Goal: Task Accomplishment & Management: Complete application form

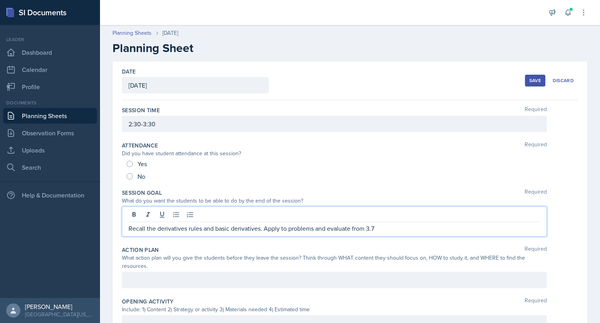
click at [264, 227] on p "Recall the derivatives rules and basic derivatives. Apply to problems and evalu…" at bounding box center [335, 228] width 412 height 9
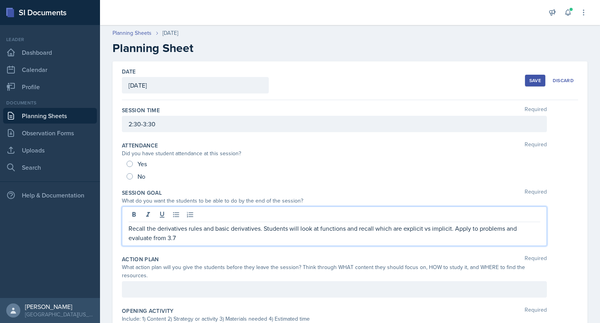
click at [179, 237] on p "Recall the derivatives rules and basic derivatives. Students will look at funct…" at bounding box center [335, 233] width 412 height 19
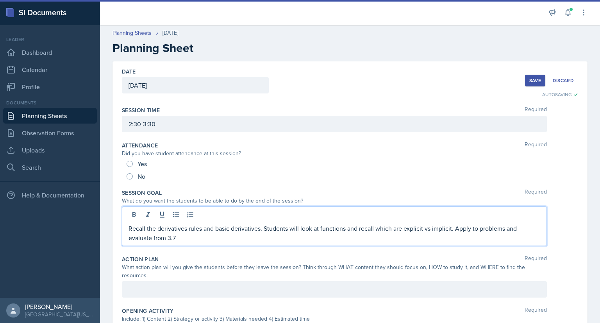
click at [152, 238] on p "Recall the derivatives rules and basic derivatives. Students will look at funct…" at bounding box center [335, 233] width 412 height 19
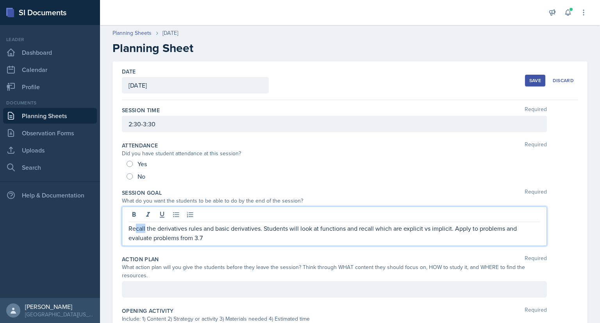
drag, startPoint x: 145, startPoint y: 228, endPoint x: 136, endPoint y: 228, distance: 8.6
click at [136, 228] on p "Recall the derivatives rules and basic derivatives. Students will look at funct…" at bounding box center [335, 233] width 412 height 19
click at [205, 238] on p "Review the derivatives rules and basic derivatives. Students will look at funct…" at bounding box center [335, 233] width 412 height 19
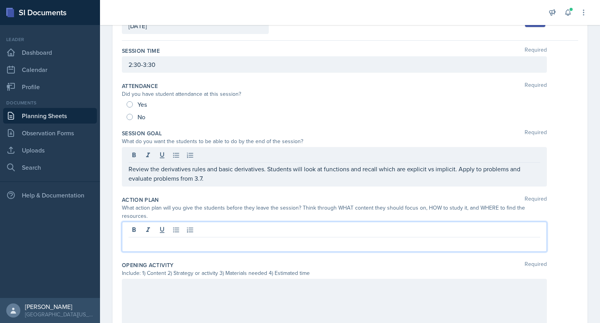
scroll to position [59, 0]
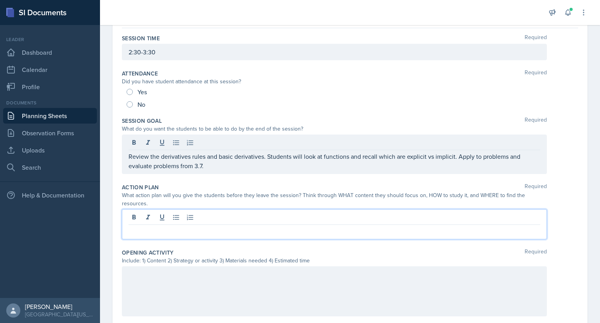
click at [130, 228] on p at bounding box center [335, 230] width 412 height 9
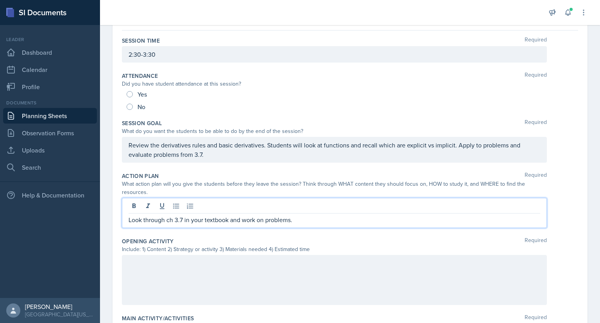
scroll to position [70, 0]
click at [300, 225] on div "Look through ch 3.7 in your textbook and practice problems." at bounding box center [334, 212] width 425 height 30
click at [302, 221] on p "Look through ch 3.7 in your textbook and practice problems." at bounding box center [335, 219] width 412 height 9
click at [291, 218] on p "Look through ch 3.7 in your textbook and practice problems. Practice identifyin…" at bounding box center [335, 219] width 412 height 9
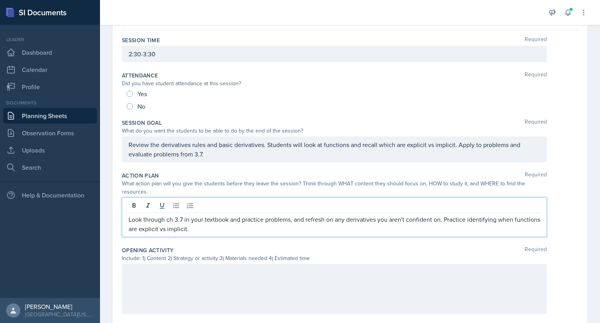
click at [231, 236] on div "Look through ch 3.7 in your textbook and practice problems, and refresh on any …" at bounding box center [334, 216] width 425 height 39
click at [232, 230] on p "Look through ch 3.7 in your textbook and practice problems, and refresh on any …" at bounding box center [335, 224] width 412 height 19
click at [341, 230] on p "Look through ch 3.7 in your textbook and practice problems, and refresh on any …" at bounding box center [335, 224] width 412 height 19
click at [213, 227] on p "Look through ch 3.7 in your textbook and practice problems, and refresh on any …" at bounding box center [335, 224] width 412 height 19
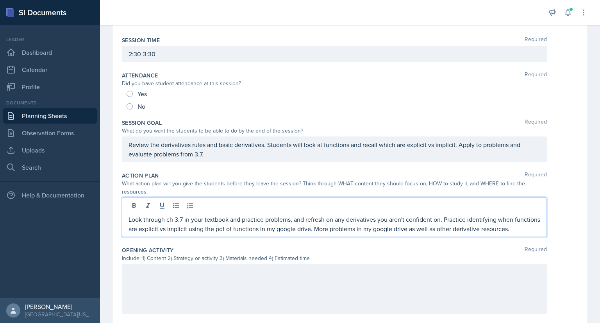
click at [189, 233] on p "Look through ch 3.7 in your textbook and practice problems, and refresh on any …" at bounding box center [335, 224] width 412 height 19
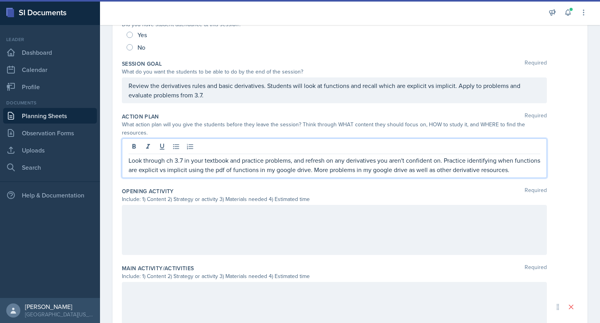
scroll to position [189, 0]
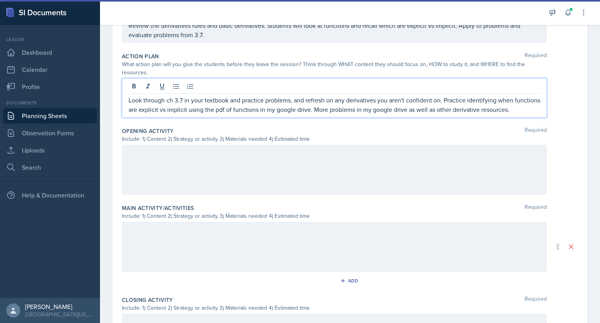
click at [195, 165] on div at bounding box center [334, 170] width 425 height 50
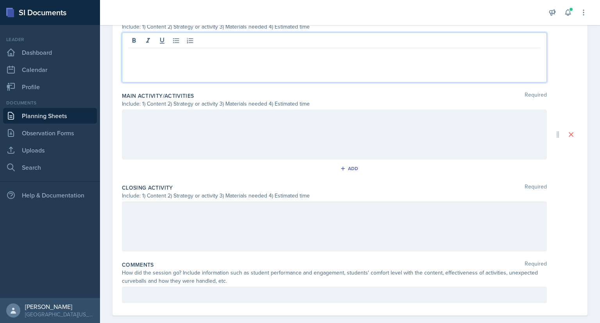
scroll to position [270, 0]
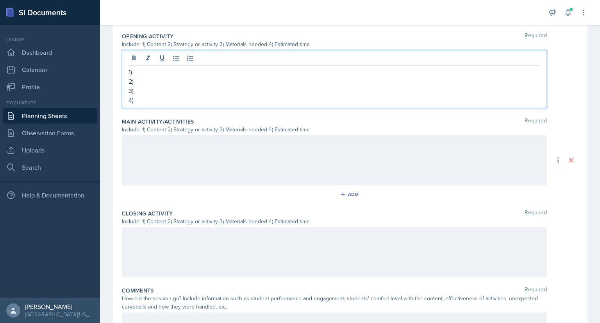
click at [159, 152] on div at bounding box center [334, 160] width 425 height 50
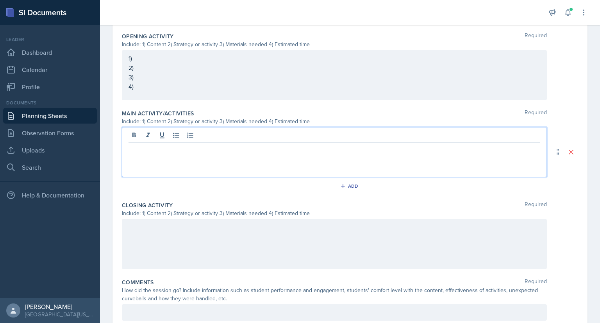
scroll to position [262, 0]
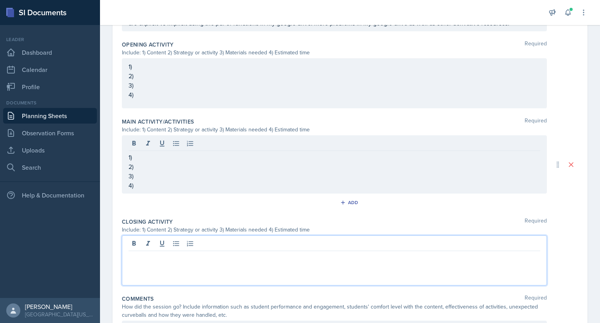
click at [148, 247] on div at bounding box center [334, 260] width 425 height 50
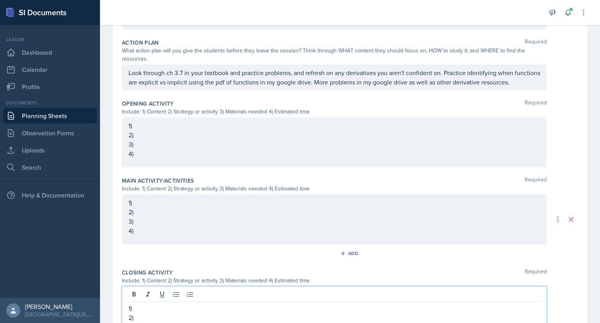
scroll to position [203, 0]
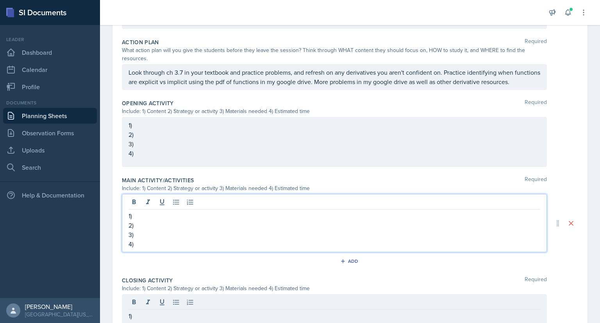
click at [142, 222] on p "2)" at bounding box center [335, 224] width 412 height 9
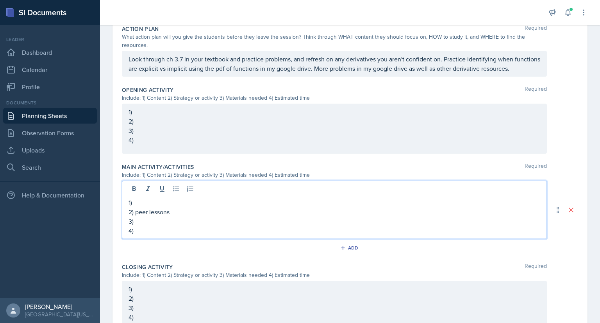
click at [148, 207] on p "1)" at bounding box center [335, 202] width 412 height 9
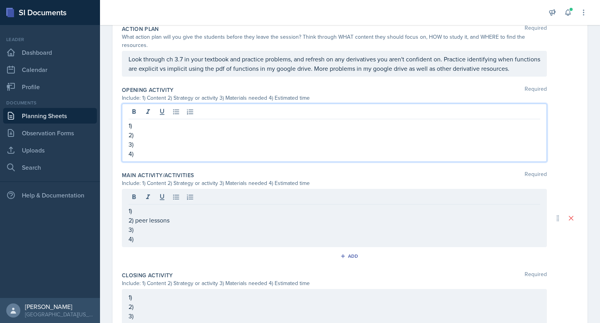
click at [152, 131] on p "2)" at bounding box center [335, 134] width 412 height 9
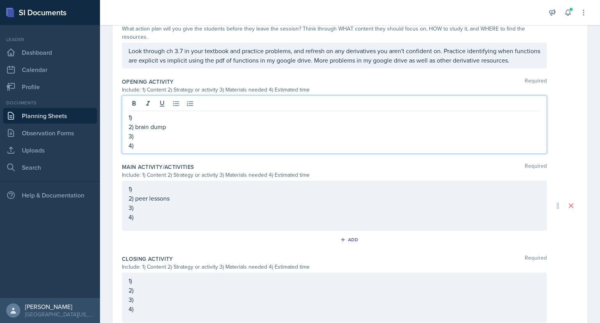
click at [151, 122] on p "1)" at bounding box center [335, 117] width 412 height 9
click at [145, 141] on p "3)" at bounding box center [335, 135] width 412 height 9
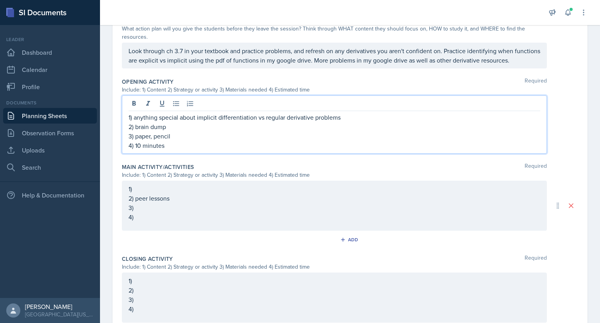
click at [161, 195] on div "1) 2) peer lessons 3) 4)" at bounding box center [334, 206] width 425 height 50
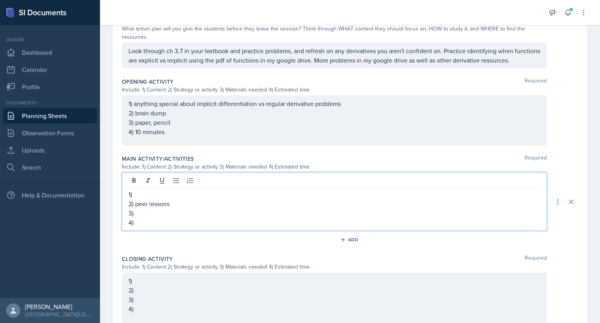
scroll to position [217, 0]
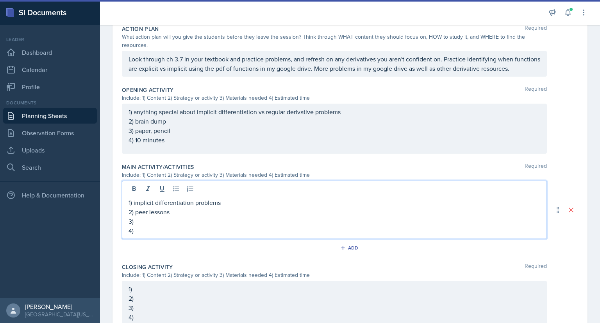
click at [165, 226] on p "3)" at bounding box center [335, 221] width 412 height 9
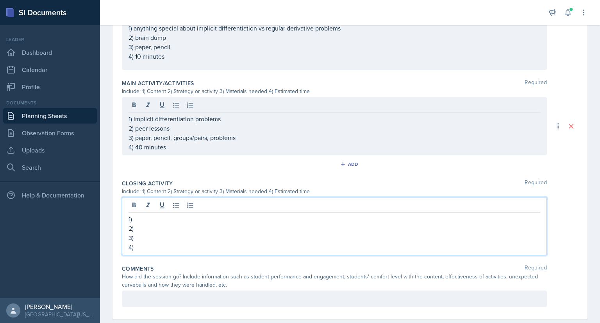
click at [163, 224] on p "1)" at bounding box center [335, 218] width 412 height 9
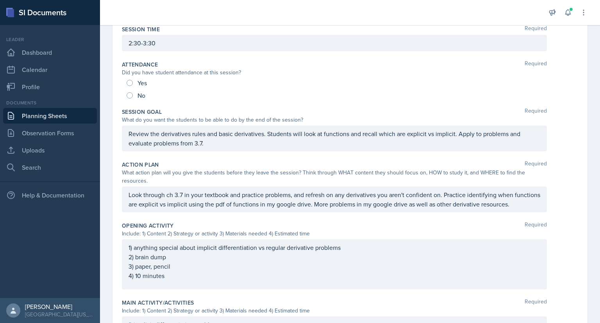
scroll to position [81, 0]
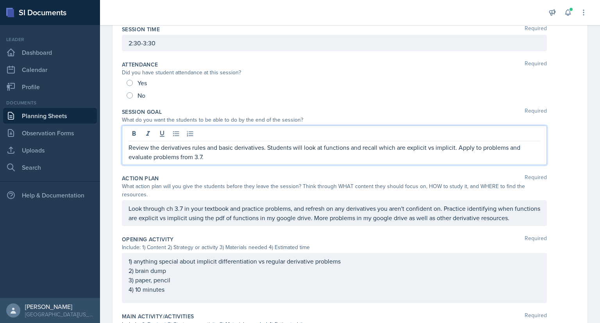
click at [218, 143] on p "Review the derivatives rules and basic derivatives. Students will look at funct…" at bounding box center [335, 152] width 412 height 19
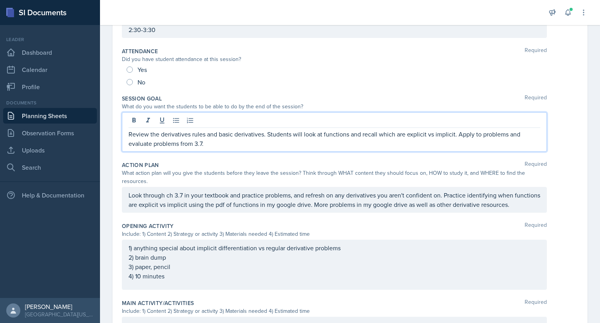
click at [180, 140] on p "Review the derivatives rules and basic derivatives. Students will look at funct…" at bounding box center [335, 138] width 412 height 19
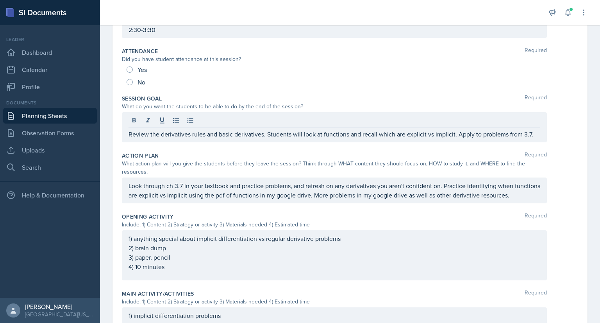
click at [536, 134] on div "Review the derivatives rules and basic derivatives. Students will look at funct…" at bounding box center [334, 127] width 425 height 30
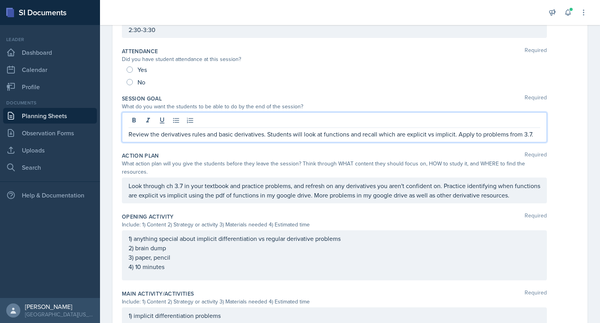
click at [532, 133] on p "Review the derivatives rules and basic derivatives. Students will look at funct…" at bounding box center [335, 133] width 412 height 9
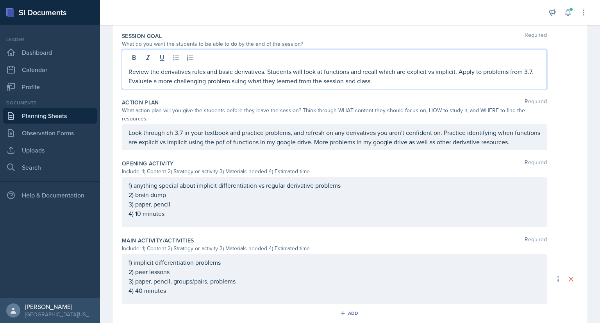
scroll to position [172, 0]
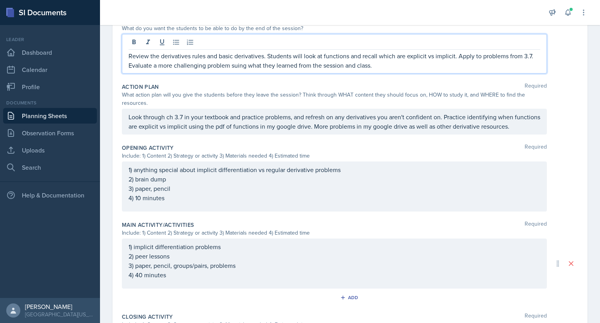
click at [238, 65] on p "Review the derivatives rules and basic derivatives. Students will look at funct…" at bounding box center [335, 60] width 412 height 19
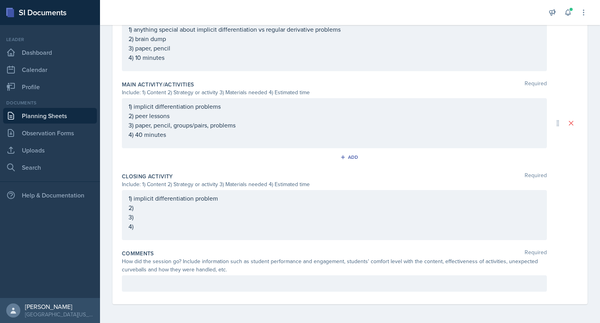
click at [169, 207] on div "1) implicit differentiation problem 2) 3) 4)" at bounding box center [335, 212] width 412 height 38
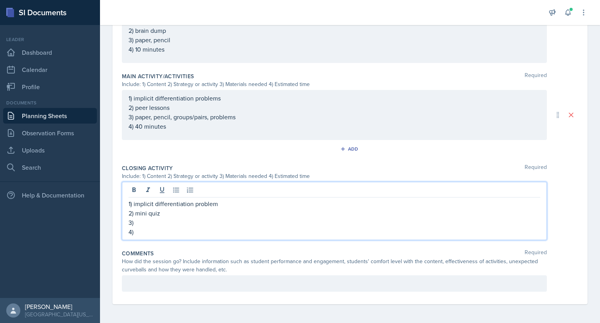
click at [161, 222] on p "3)" at bounding box center [335, 222] width 412 height 9
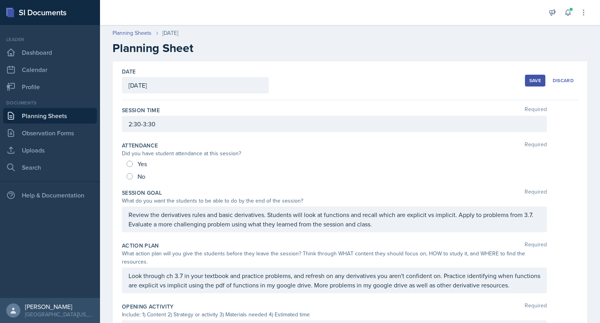
scroll to position [0, 0]
click at [530, 77] on div "Save" at bounding box center [536, 80] width 12 height 6
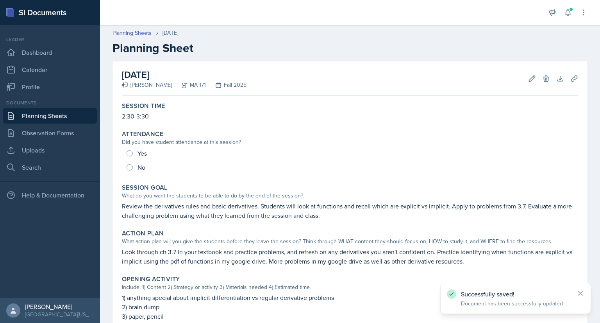
click at [58, 122] on link "Planning Sheets" at bounding box center [50, 116] width 94 height 16
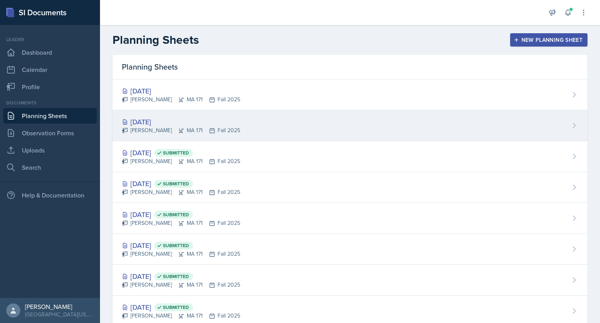
click at [191, 133] on div "Cayla Bray MA 171 Fall 2025" at bounding box center [181, 130] width 118 height 8
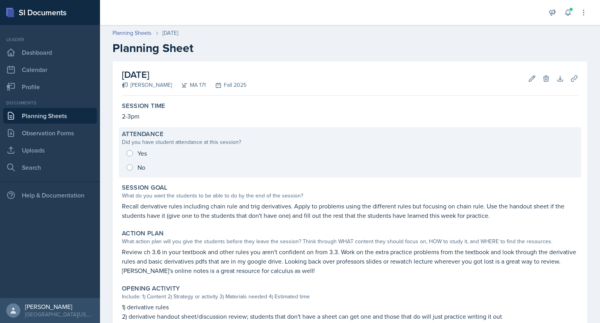
click at [126, 152] on div "Yes No" at bounding box center [350, 160] width 456 height 28
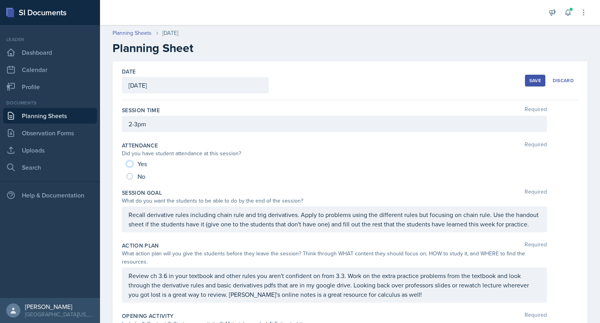
click at [129, 163] on input "Yes" at bounding box center [130, 164] width 6 height 6
radio input "true"
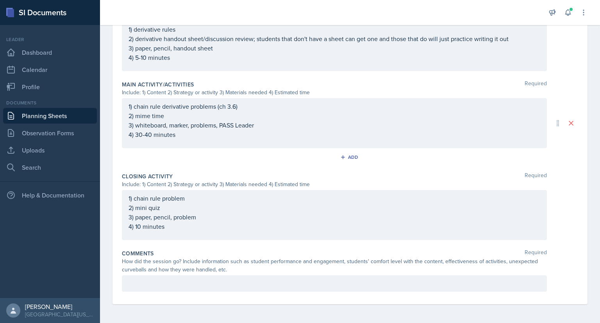
scroll to position [315, 0]
click at [182, 286] on p at bounding box center [335, 283] width 412 height 9
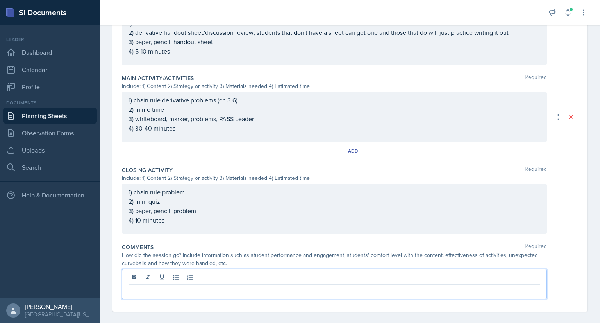
scroll to position [328, 0]
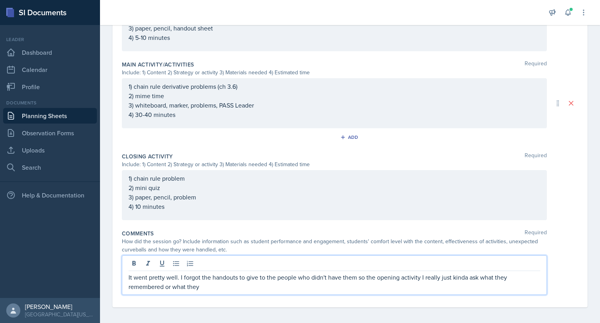
click at [464, 286] on p "It went pretty well. I forgot the handouts to give to the people who didn't hav…" at bounding box center [335, 281] width 412 height 19
click at [223, 291] on p "It went pretty well. I forgot the handouts to give to the people who didn't hav…" at bounding box center [335, 281] width 412 height 19
click at [365, 286] on p "It went pretty well. I forgot the handouts to give to the people who didn't hav…" at bounding box center [335, 281] width 412 height 19
click at [311, 291] on p "It went pretty well. I forgot the handouts to give to the people who didn't hav…" at bounding box center [335, 281] width 412 height 19
click at [447, 291] on p "It went pretty well. I forgot the handouts to give to the people who didn't hav…" at bounding box center [335, 281] width 412 height 19
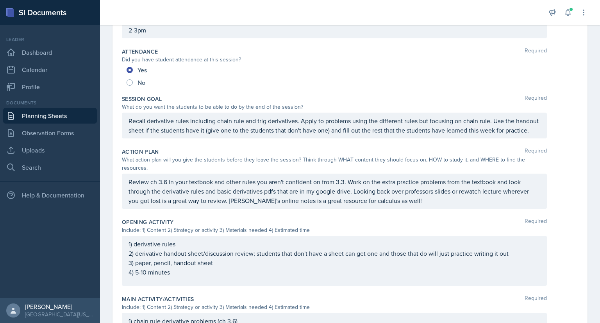
scroll to position [0, 0]
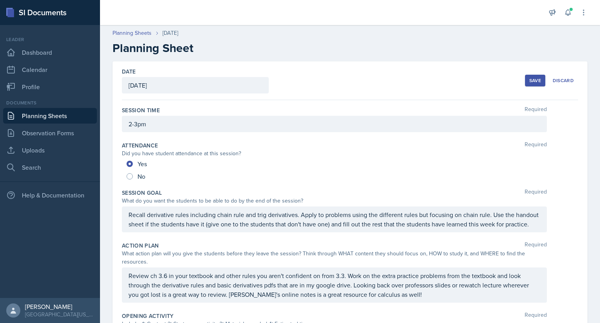
click at [530, 81] on div "Save" at bounding box center [536, 80] width 12 height 6
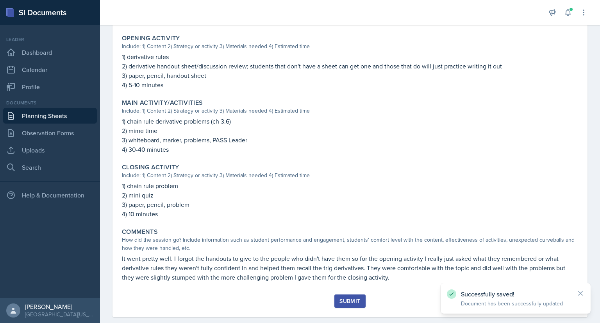
scroll to position [263, 0]
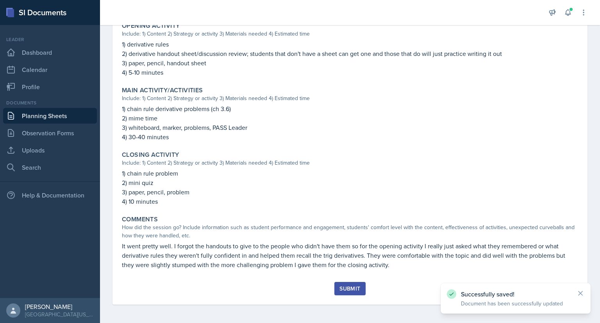
click at [344, 286] on div "Submit" at bounding box center [350, 288] width 21 height 6
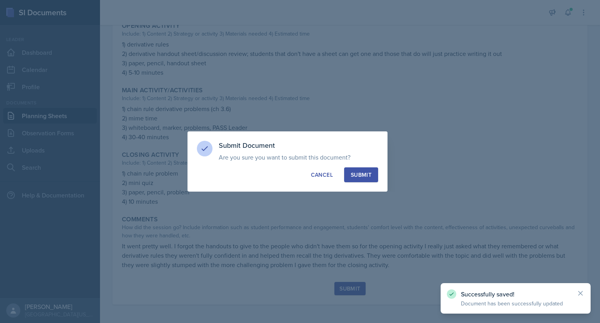
click at [365, 181] on button "Submit" at bounding box center [361, 174] width 34 height 15
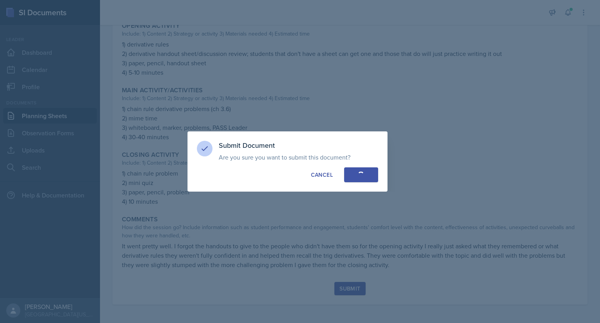
radio input "true"
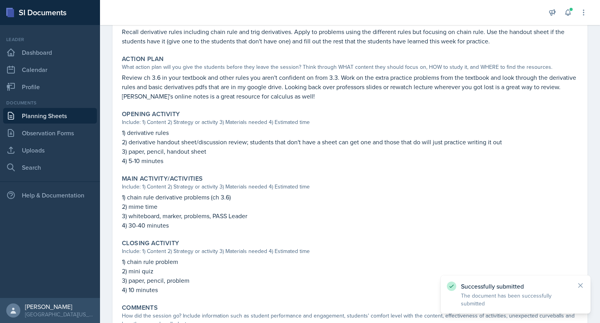
scroll to position [0, 0]
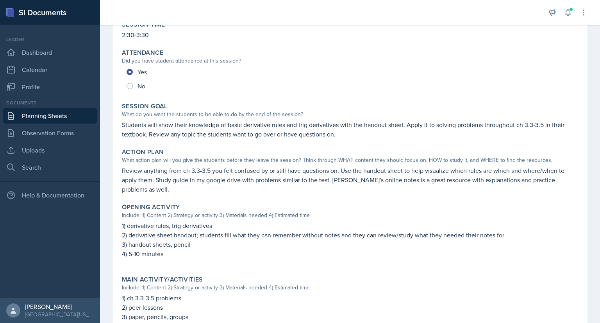
scroll to position [81, 0]
click at [57, 111] on link "Planning Sheets" at bounding box center [50, 116] width 94 height 16
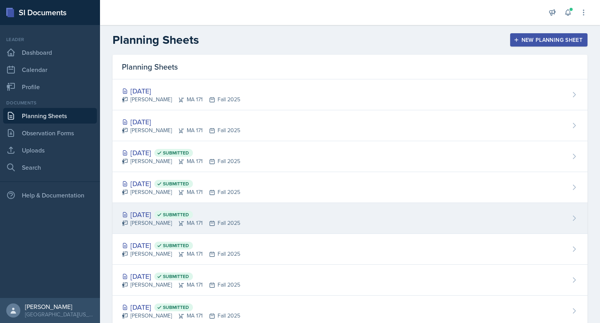
click at [285, 218] on div "[DATE] Submitted [PERSON_NAME] MA 171 Fall 2025" at bounding box center [350, 218] width 475 height 31
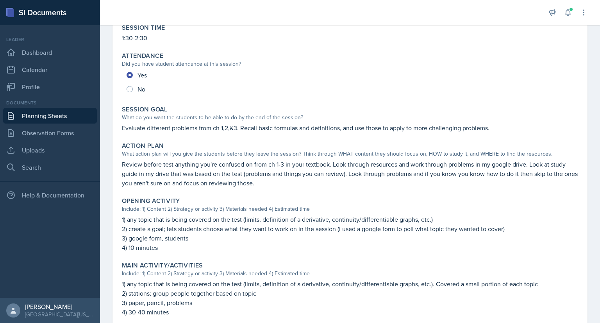
scroll to position [77, 0]
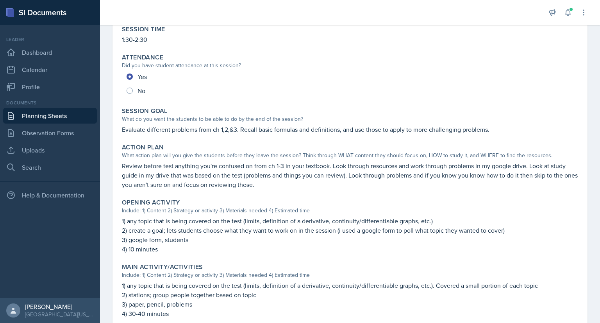
click at [55, 112] on link "Planning Sheets" at bounding box center [50, 116] width 94 height 16
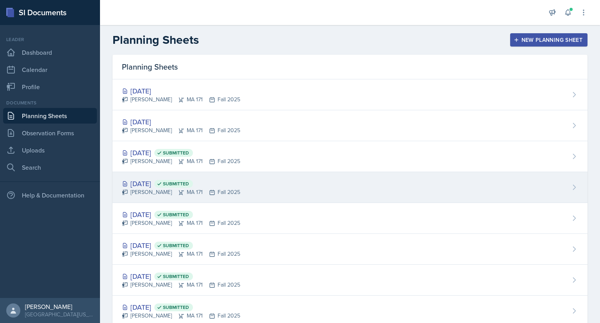
click at [260, 197] on div "[DATE] Submitted [PERSON_NAME] MA 171 Fall 2025" at bounding box center [350, 187] width 475 height 31
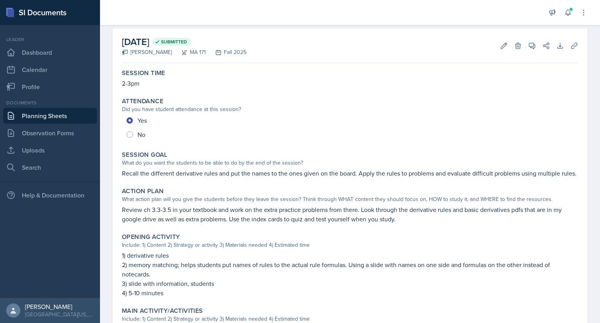
scroll to position [33, 0]
click at [61, 116] on link "Planning Sheets" at bounding box center [50, 116] width 94 height 16
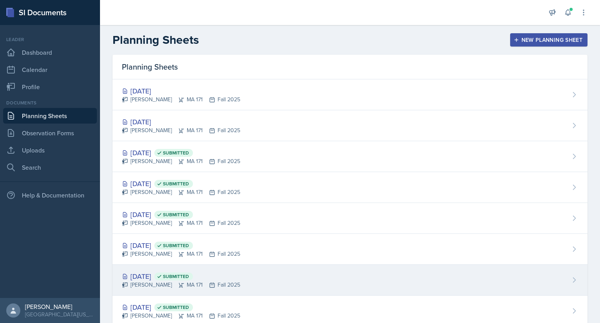
click at [240, 278] on div "[DATE] Submitted [PERSON_NAME] MA 171 Fall 2025" at bounding box center [350, 280] width 475 height 31
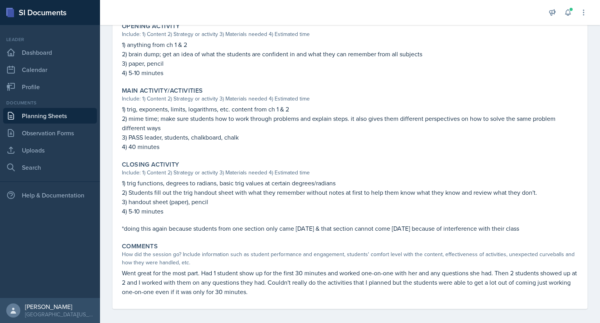
scroll to position [245, 0]
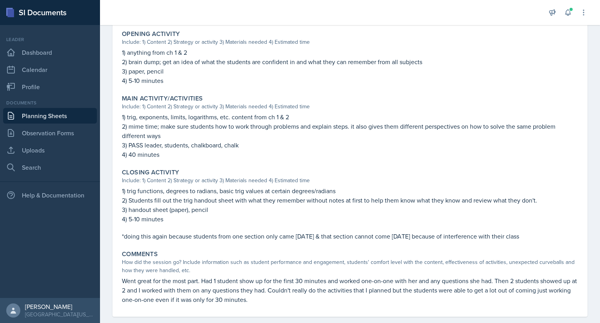
click at [38, 113] on link "Planning Sheets" at bounding box center [50, 116] width 94 height 16
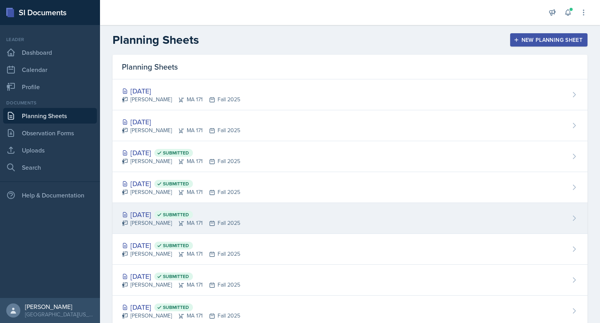
click at [249, 218] on div "[DATE] Submitted [PERSON_NAME] MA 171 Fall 2025" at bounding box center [350, 218] width 475 height 31
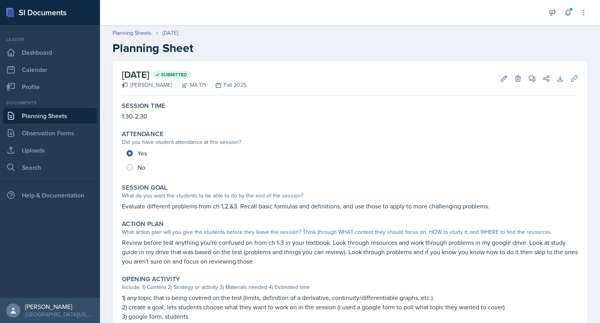
click at [47, 118] on link "Planning Sheets" at bounding box center [50, 116] width 94 height 16
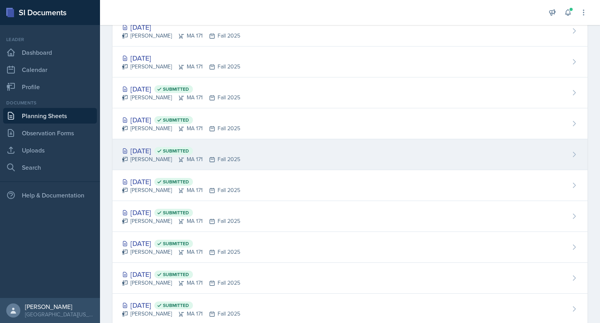
scroll to position [64, 0]
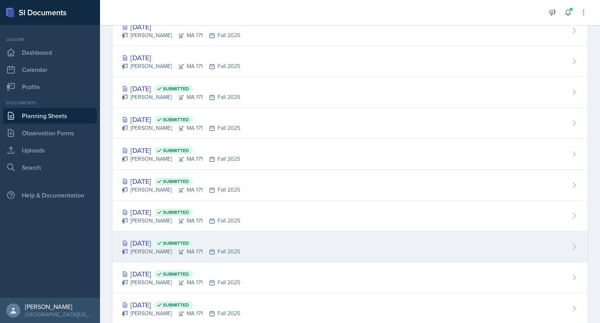
click at [233, 252] on div "[DATE] Submitted [PERSON_NAME] MA 171 Fall 2025" at bounding box center [350, 246] width 475 height 31
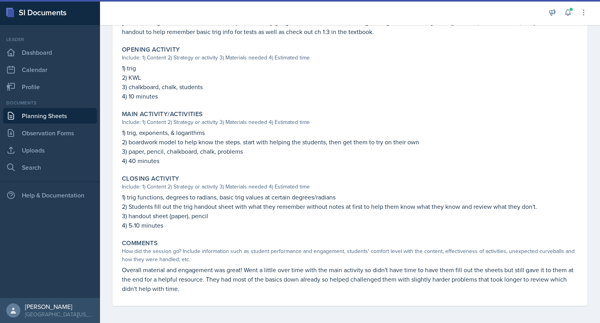
scroll to position [238, 0]
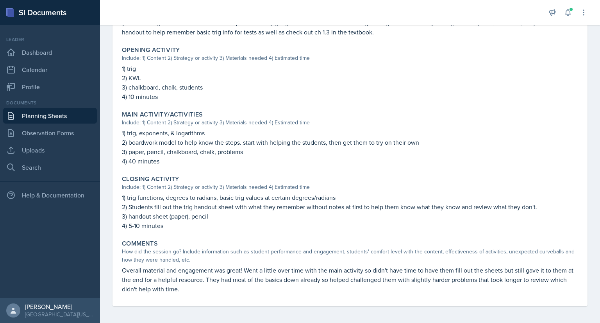
click at [55, 113] on link "Planning Sheets" at bounding box center [50, 116] width 94 height 16
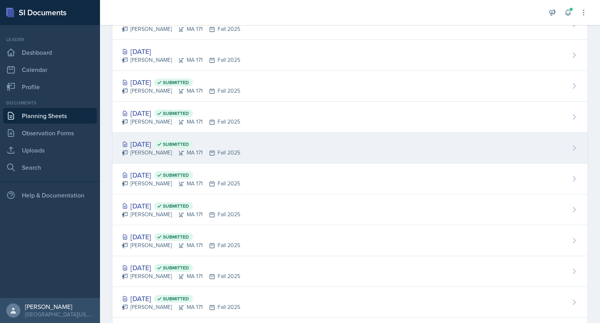
scroll to position [70, 0]
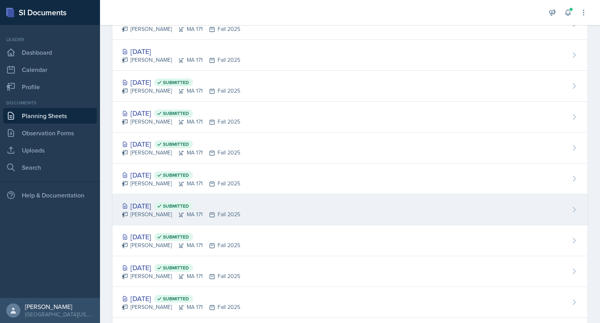
click at [245, 207] on div "[DATE] Submitted [PERSON_NAME] MA 171 Fall 2025" at bounding box center [350, 209] width 475 height 31
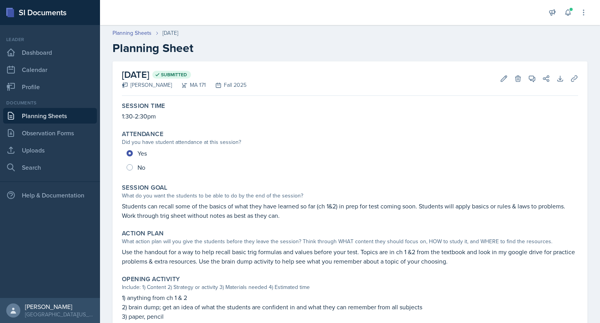
click at [36, 114] on link "Planning Sheets" at bounding box center [50, 116] width 94 height 16
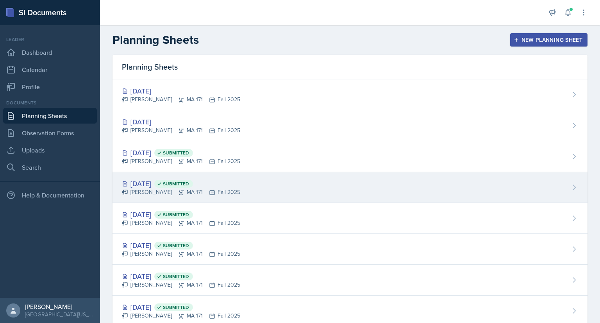
scroll to position [68, 0]
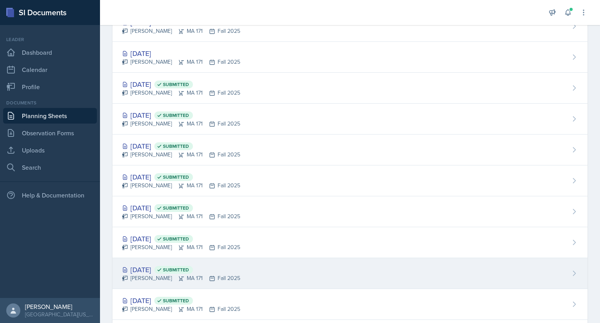
click at [256, 280] on div "[DATE] Submitted [PERSON_NAME] MA 171 Fall 2025" at bounding box center [350, 273] width 475 height 31
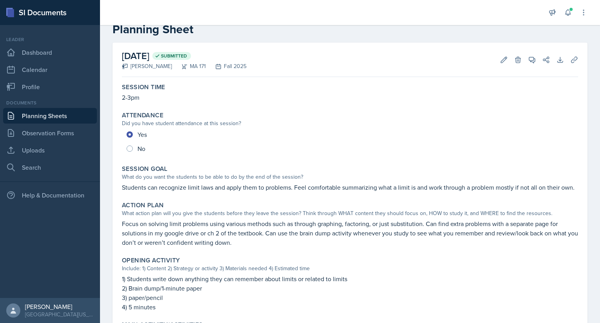
scroll to position [3, 0]
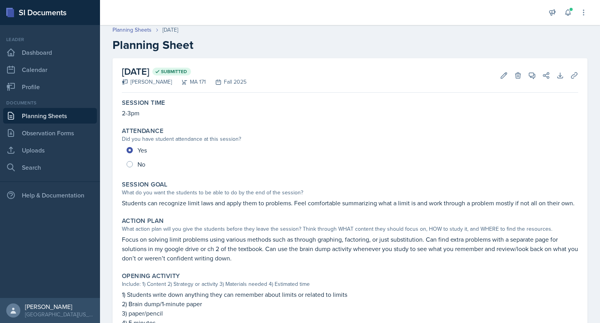
click at [47, 116] on link "Planning Sheets" at bounding box center [50, 116] width 94 height 16
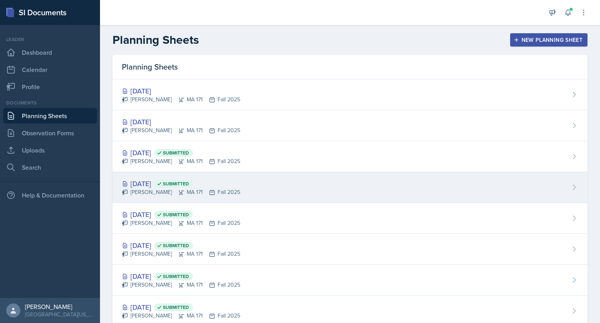
click at [276, 186] on div "[DATE] Submitted [PERSON_NAME] MA 171 Fall 2025" at bounding box center [350, 187] width 475 height 31
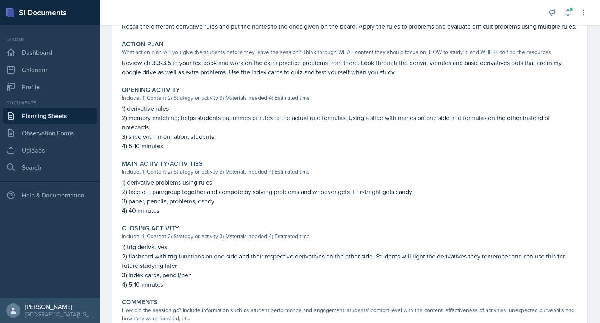
scroll to position [180, 0]
click at [73, 118] on link "Planning Sheets" at bounding box center [50, 116] width 94 height 16
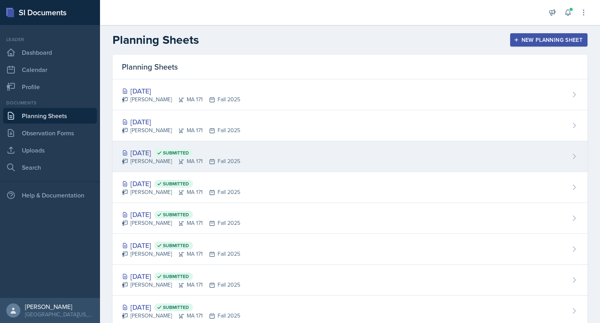
click at [252, 170] on div "[DATE] Submitted [PERSON_NAME] MA 171 Fall 2025" at bounding box center [350, 156] width 475 height 31
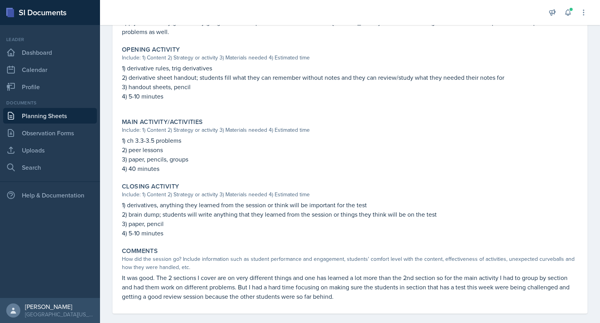
scroll to position [237, 0]
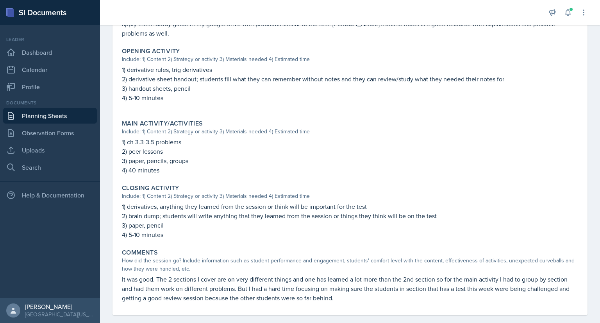
click at [91, 111] on link "Planning Sheets" at bounding box center [50, 116] width 94 height 16
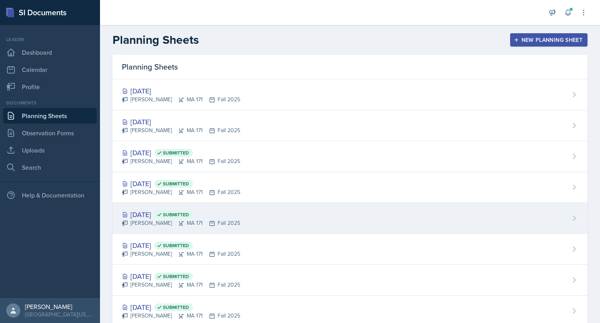
click at [261, 207] on div "[DATE] Submitted [PERSON_NAME] MA 171 Fall 2025" at bounding box center [350, 218] width 475 height 31
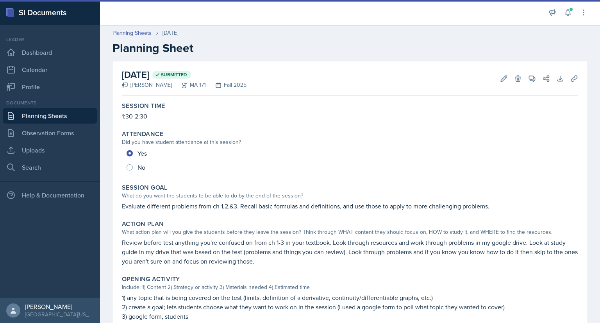
click at [261, 207] on main "Planning Sheets [DATE] Planning Sheet [DATE] Submitted [PERSON_NAME] MA 171 Fal…" at bounding box center [350, 174] width 500 height 298
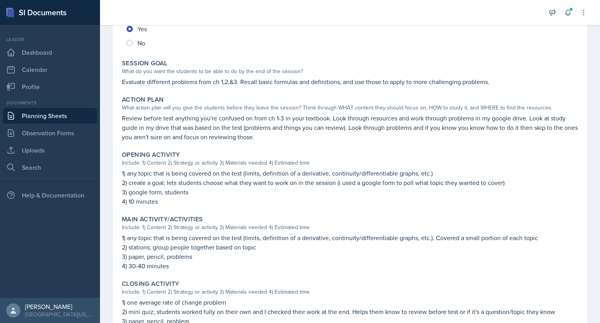
scroll to position [124, 0]
click at [55, 115] on link "Planning Sheets" at bounding box center [50, 116] width 94 height 16
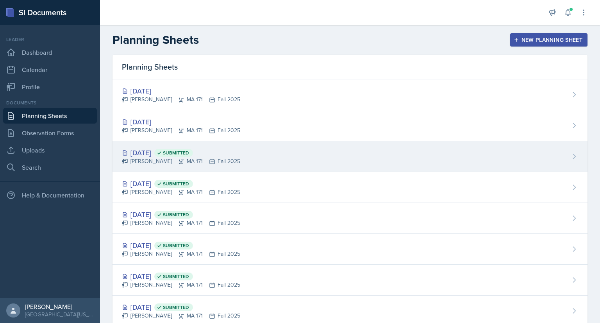
click at [266, 157] on div "[DATE] Submitted [PERSON_NAME] MA 171 Fall 2025" at bounding box center [350, 156] width 475 height 31
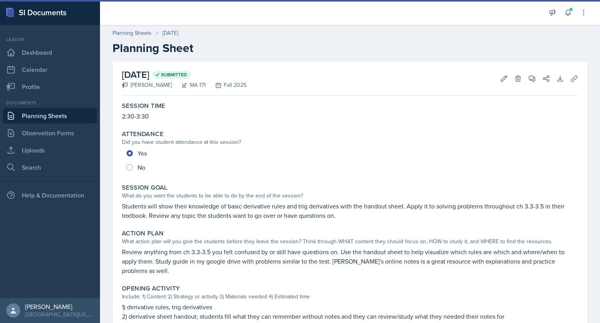
scroll to position [191, 0]
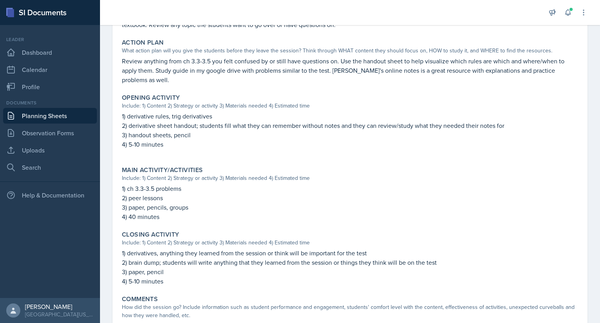
click at [66, 118] on link "Planning Sheets" at bounding box center [50, 116] width 94 height 16
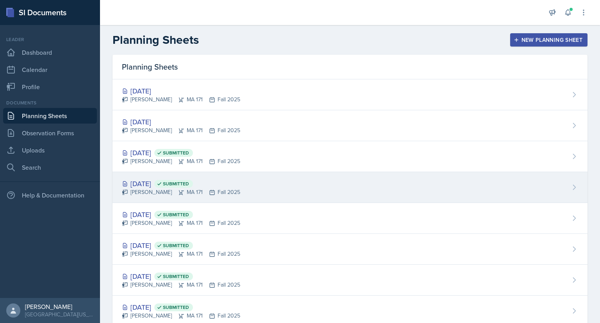
click at [245, 191] on div "[DATE] Submitted [PERSON_NAME] MA 171 Fall 2025" at bounding box center [350, 187] width 475 height 31
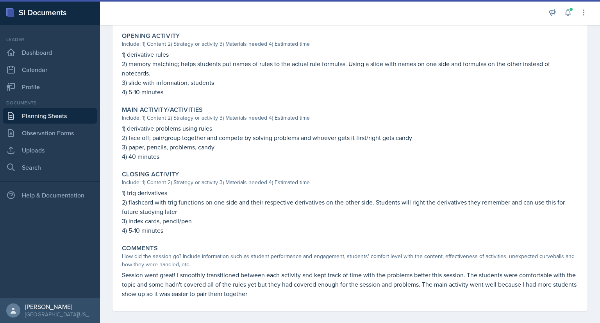
scroll to position [235, 0]
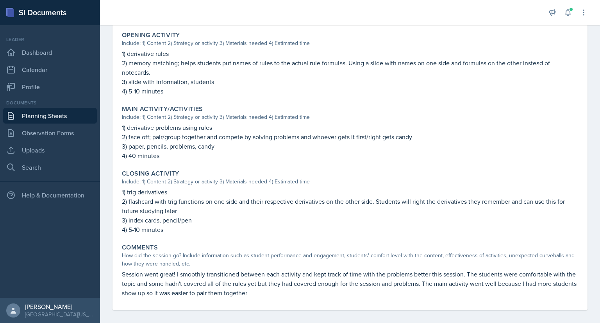
click at [65, 118] on link "Planning Sheets" at bounding box center [50, 116] width 94 height 16
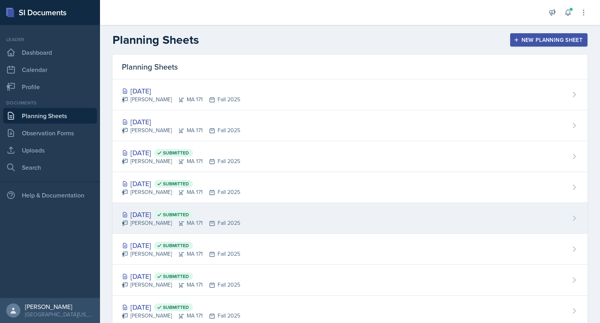
click at [238, 215] on div "[DATE] Submitted [PERSON_NAME] MA 171 Fall 2025" at bounding box center [350, 218] width 475 height 31
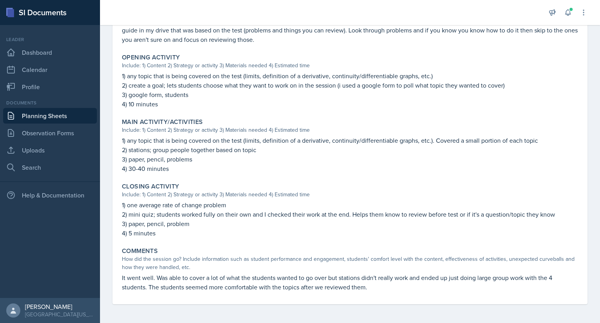
scroll to position [219, 0]
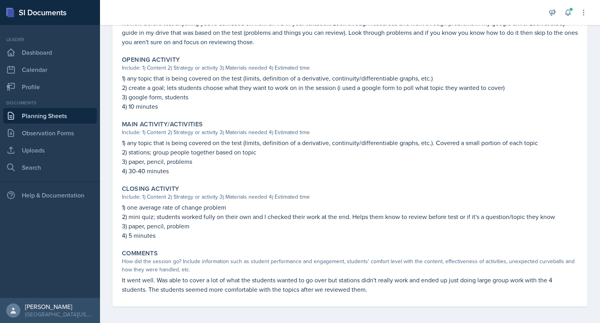
click at [72, 116] on link "Planning Sheets" at bounding box center [50, 116] width 94 height 16
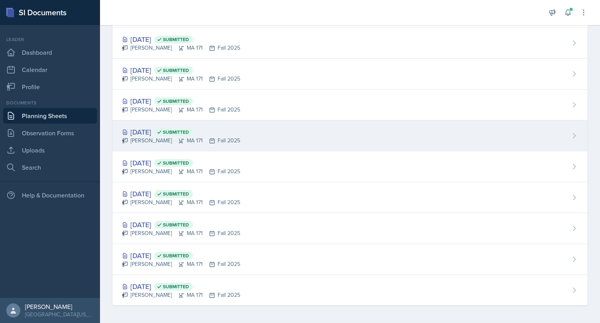
scroll to position [113, 0]
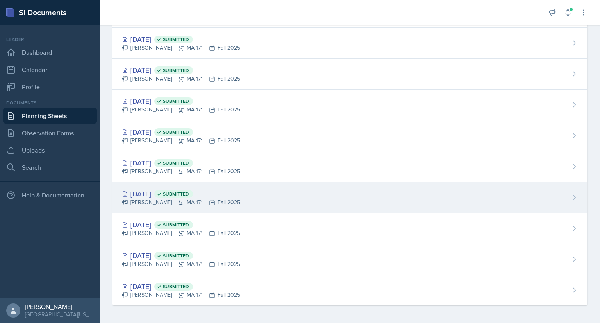
click at [267, 193] on div "[DATE] Submitted [PERSON_NAME] MA 171 Fall 2025" at bounding box center [350, 197] width 475 height 31
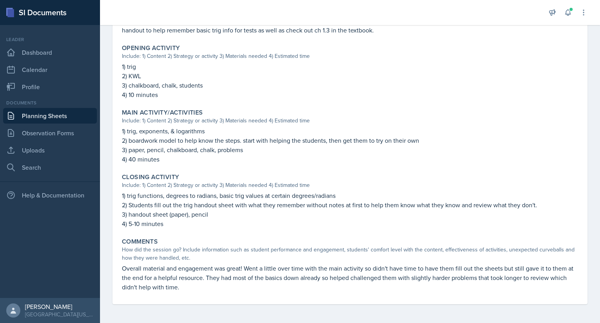
scroll to position [237, 0]
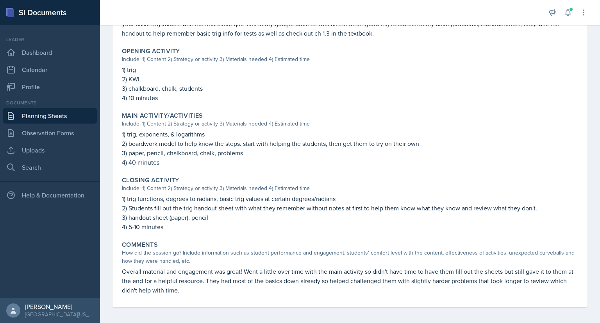
click at [81, 114] on link "Planning Sheets" at bounding box center [50, 116] width 94 height 16
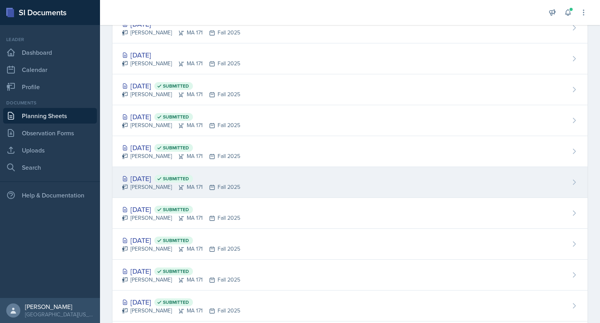
scroll to position [67, 0]
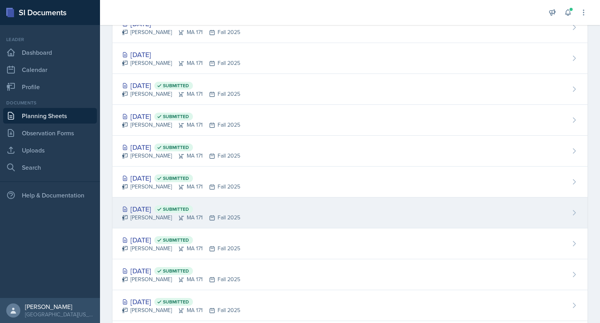
click at [250, 213] on div "[DATE] Submitted [PERSON_NAME] MA 171 Fall 2025" at bounding box center [350, 212] width 475 height 31
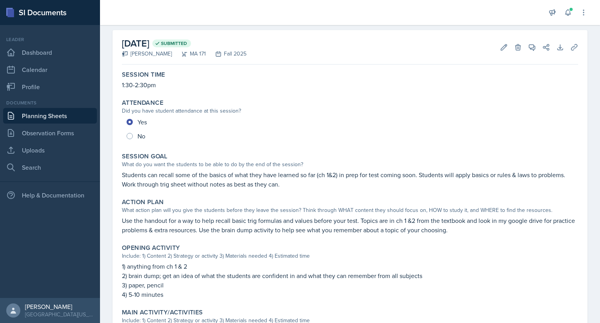
scroll to position [31, 0]
click at [70, 116] on link "Planning Sheets" at bounding box center [50, 116] width 94 height 16
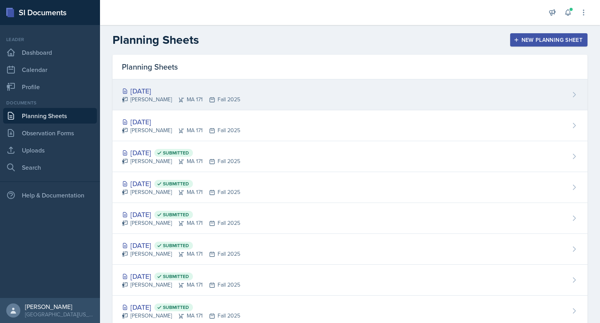
click at [260, 102] on div "[DATE] [PERSON_NAME] MA 171 Fall 2025" at bounding box center [350, 94] width 475 height 31
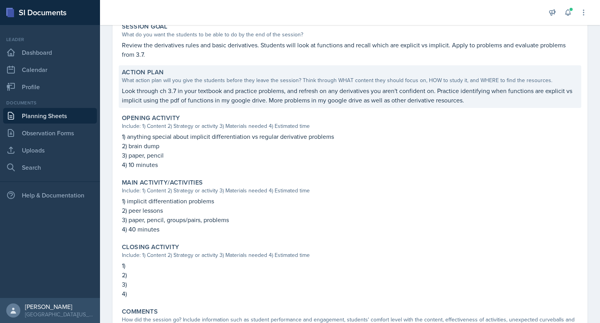
scroll to position [170, 0]
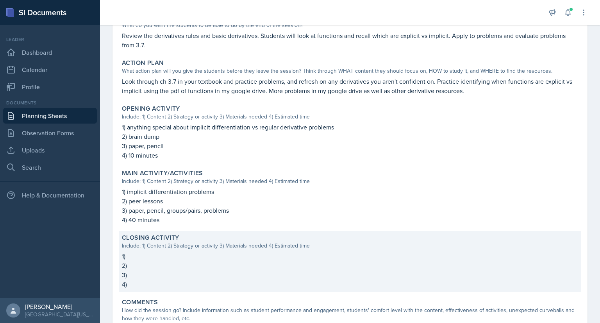
click at [201, 272] on p "3)" at bounding box center [350, 274] width 456 height 9
